Goal: Transaction & Acquisition: Subscribe to service/newsletter

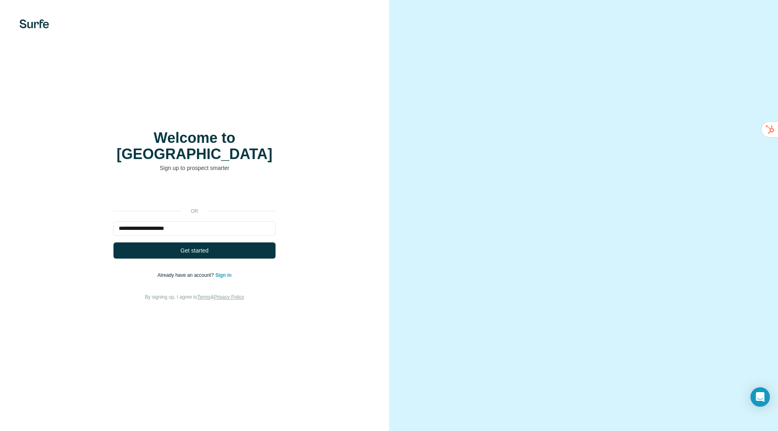
type input "**********"
click at [113, 243] on button "Get started" at bounding box center [194, 251] width 162 height 16
click at [181, 247] on span "Get started" at bounding box center [194, 251] width 28 height 8
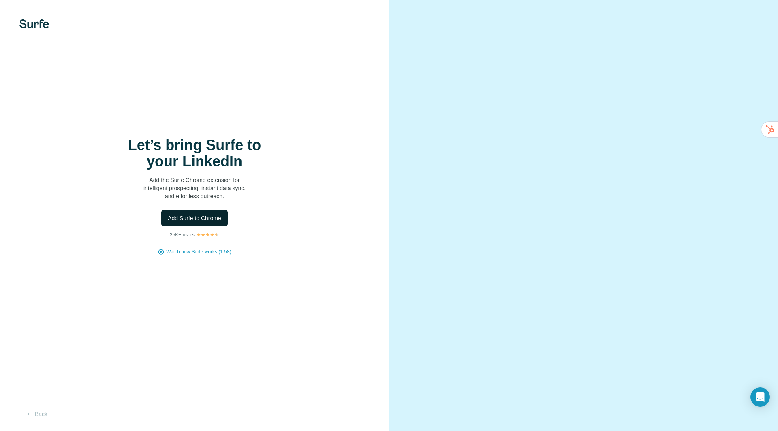
click at [193, 221] on span "Add Surfe to Chrome" at bounding box center [194, 218] width 53 height 8
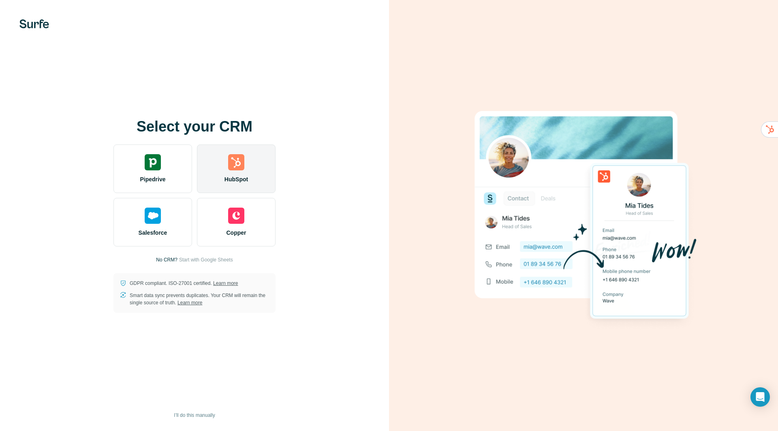
click at [234, 178] on span "HubSpot" at bounding box center [235, 179] width 23 height 8
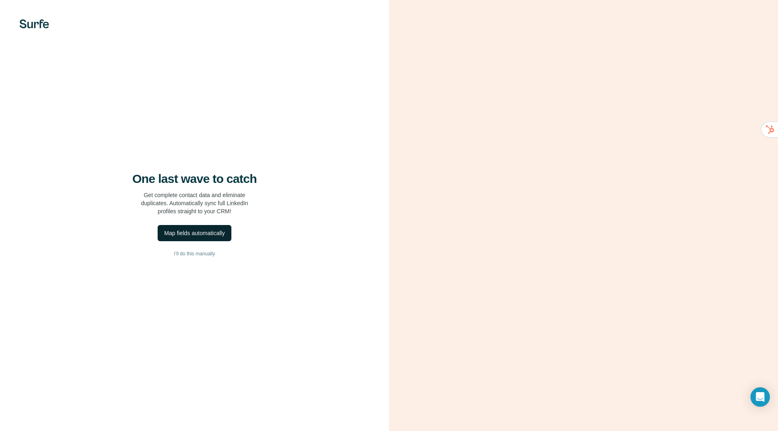
click at [201, 237] on div "Map fields automatically" at bounding box center [194, 233] width 60 height 8
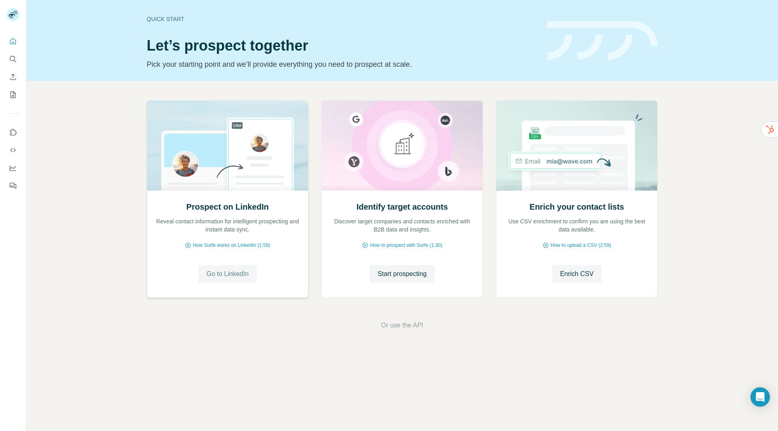
click at [231, 276] on span "Go to LinkedIn" at bounding box center [227, 274] width 42 height 10
